Goal: Task Accomplishment & Management: Use online tool/utility

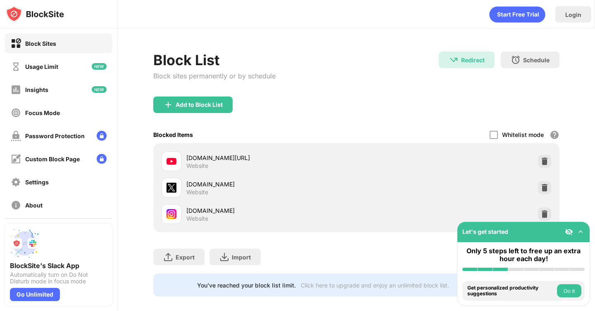
click at [538, 213] on div at bounding box center [544, 214] width 13 height 13
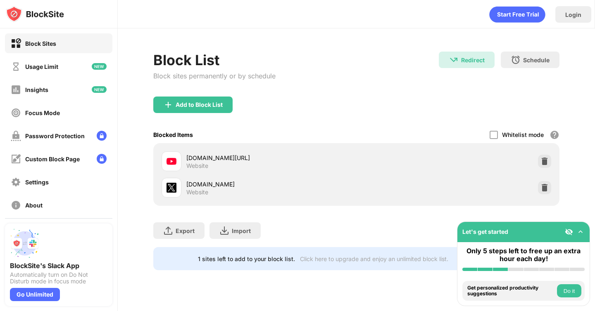
click at [538, 181] on div "[DOMAIN_NAME] Website" at bounding box center [356, 188] width 396 height 26
click at [540, 183] on div at bounding box center [544, 187] width 13 height 13
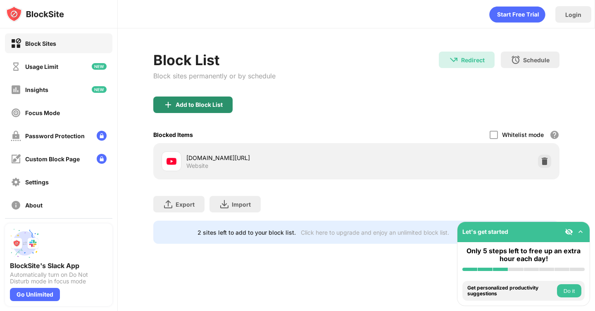
click at [217, 112] on div "Add to Block List" at bounding box center [192, 105] width 79 height 17
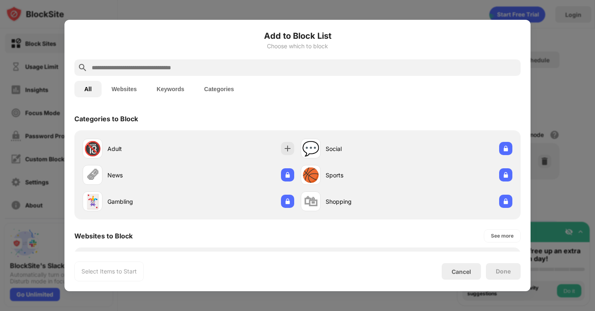
click at [221, 64] on input "text" at bounding box center [304, 68] width 426 height 10
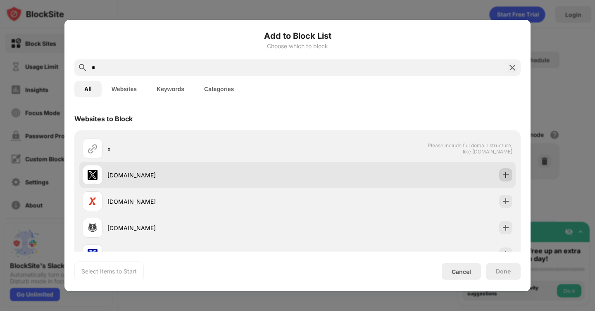
type input "*"
click at [508, 172] on img at bounding box center [505, 175] width 8 height 8
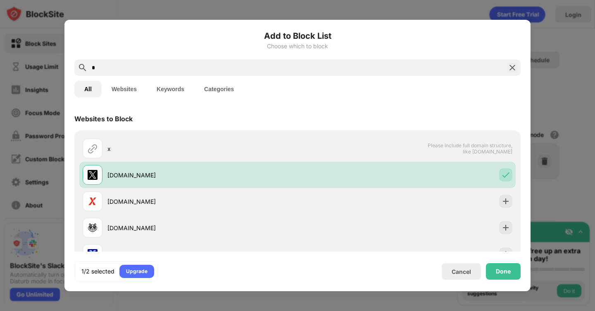
click at [510, 71] on img at bounding box center [512, 68] width 10 height 10
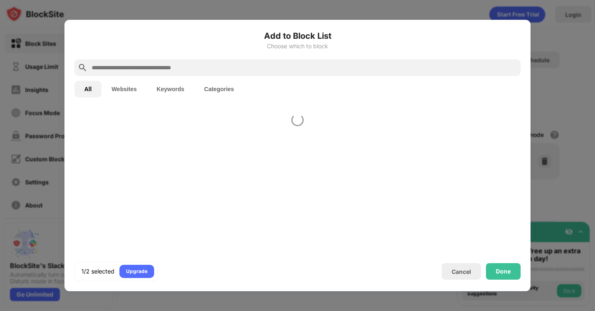
click at [424, 67] on input "text" at bounding box center [304, 68] width 426 height 10
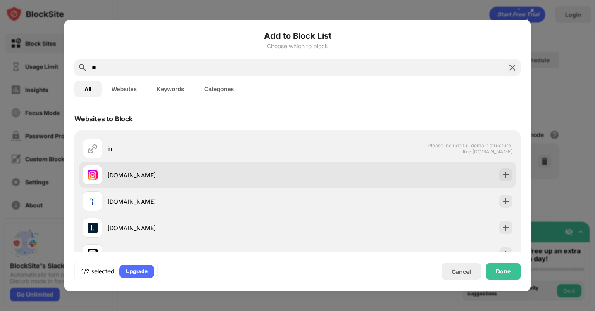
type input "**"
click at [506, 175] on img at bounding box center [505, 175] width 8 height 8
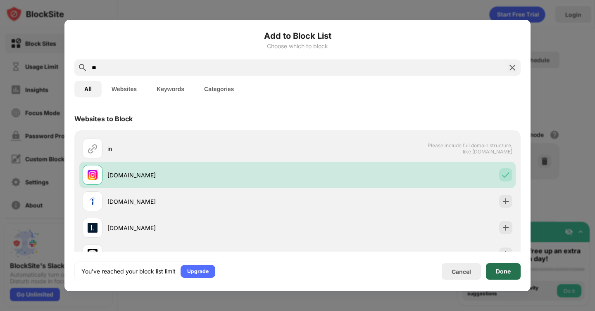
click at [501, 269] on div "Done" at bounding box center [503, 271] width 15 height 7
